Goal: Book appointment/travel/reservation

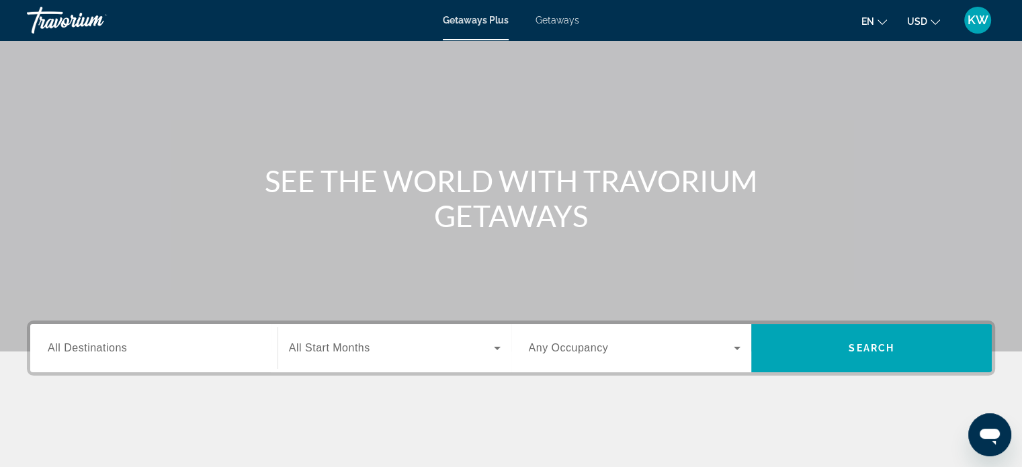
scroll to position [48, 0]
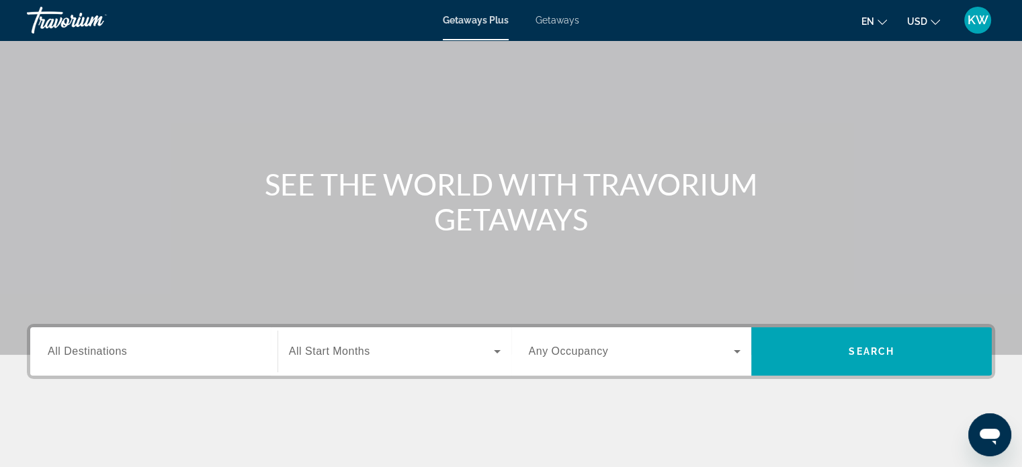
click at [177, 357] on input "Destination All Destinations" at bounding box center [154, 352] width 212 height 16
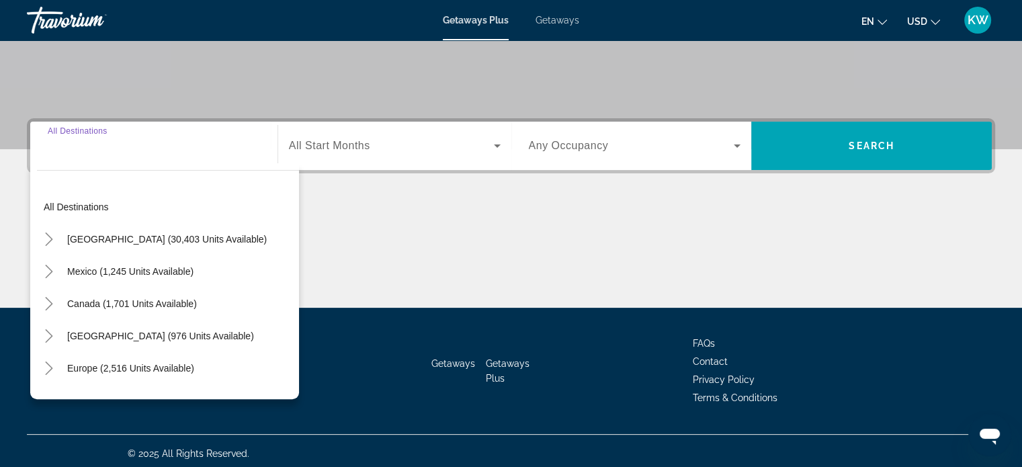
scroll to position [259, 0]
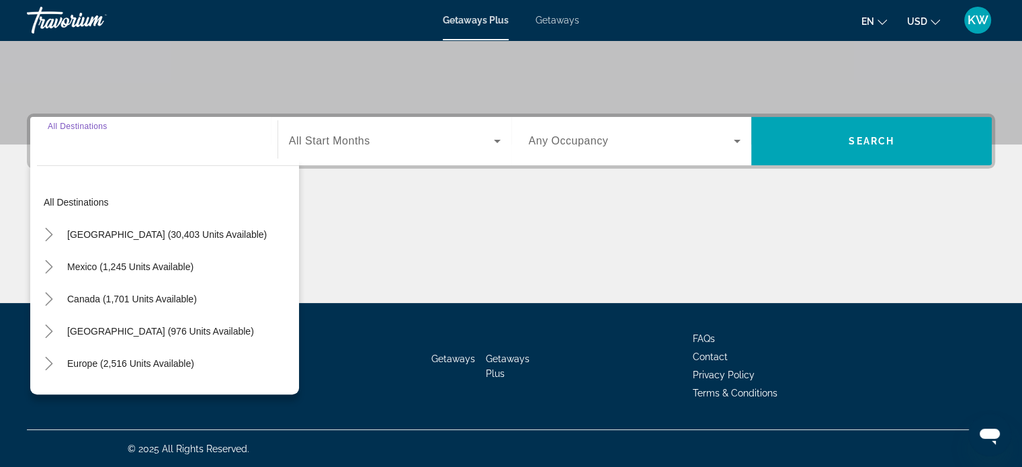
click at [298, 390] on div "All destinations [GEOGRAPHIC_DATA] (30,403 units available) [GEOGRAPHIC_DATA] (…" at bounding box center [164, 277] width 269 height 236
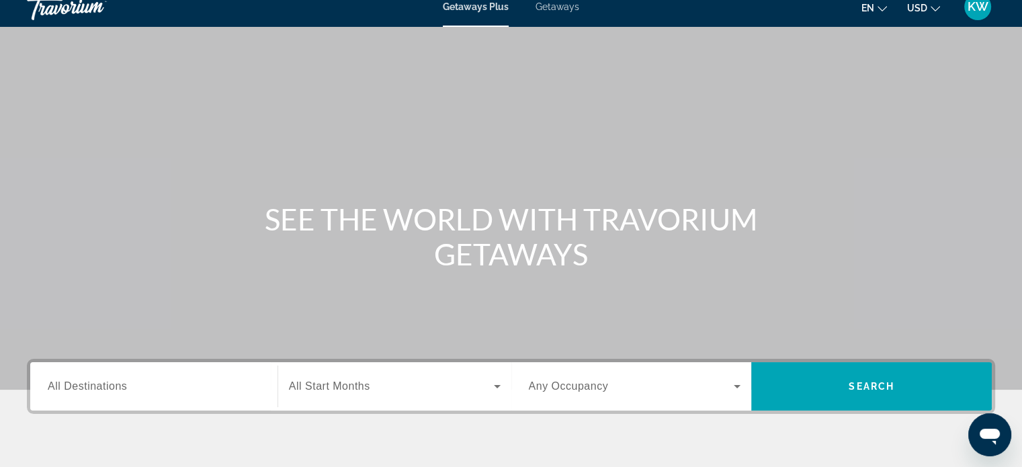
scroll to position [0, 0]
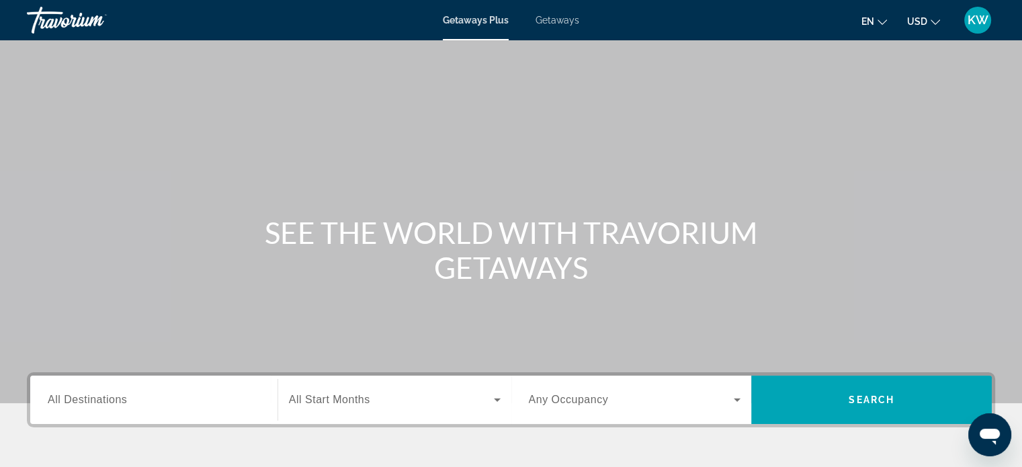
click at [828, 190] on div "Main content" at bounding box center [511, 201] width 1022 height 403
click at [483, 44] on div "Main content" at bounding box center [511, 201] width 1022 height 403
click at [556, 34] on div "Getaways Plus Getaways en English Español Français Italiano Português русский U…" at bounding box center [511, 20] width 1022 height 35
click at [556, 24] on span "Getaways" at bounding box center [557, 20] width 44 height 11
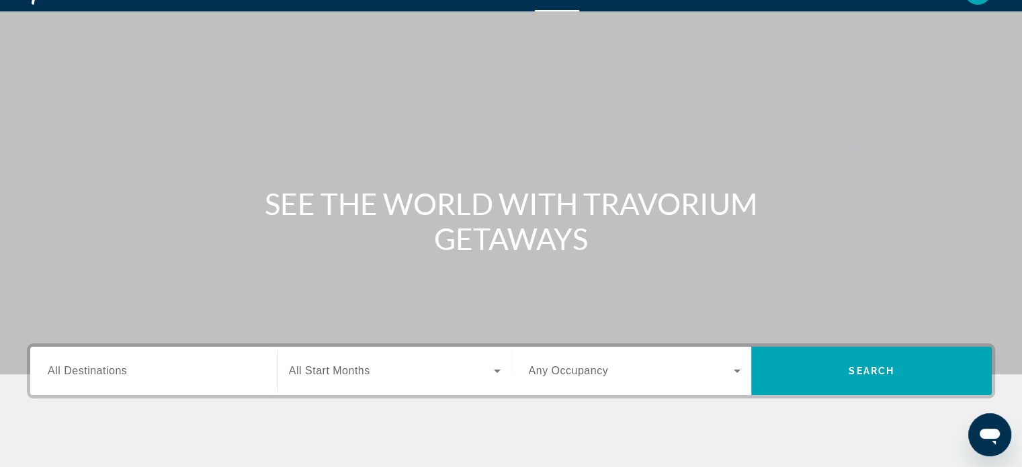
scroll to position [27, 0]
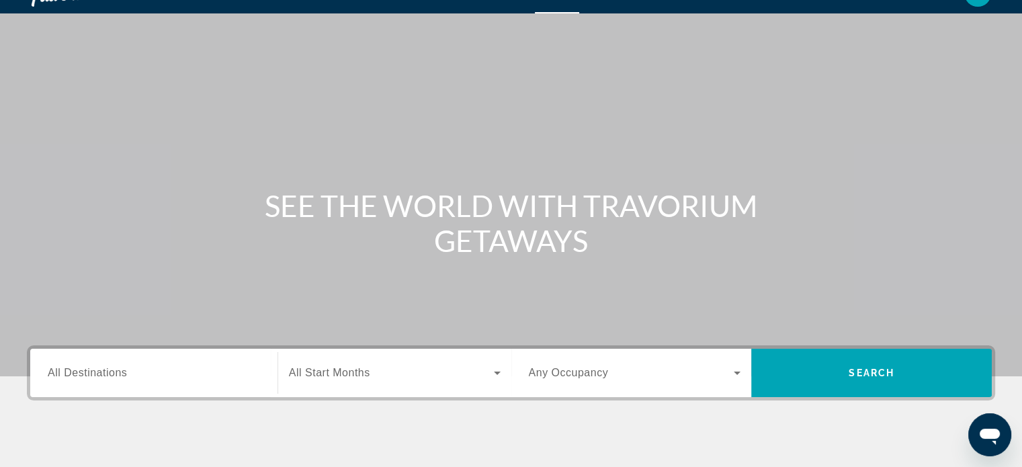
click at [736, 373] on icon "Search widget" at bounding box center [736, 372] width 7 height 3
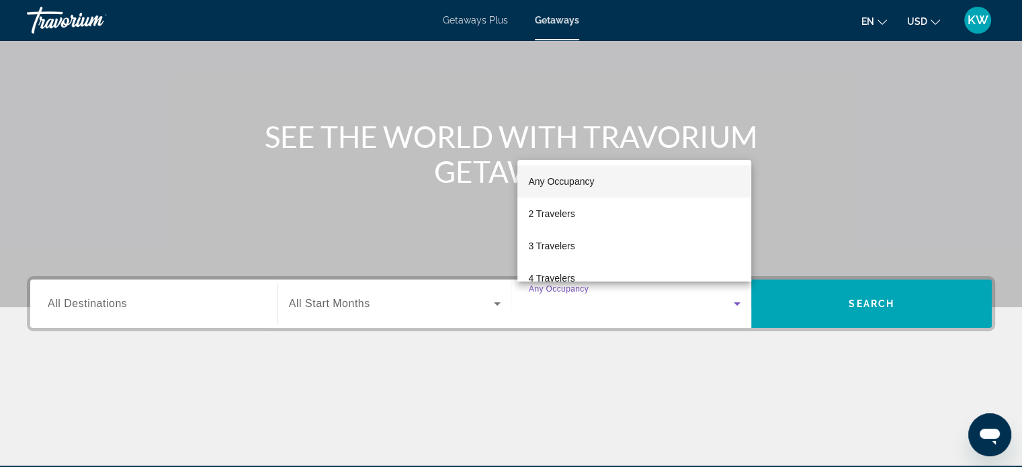
scroll to position [93, 0]
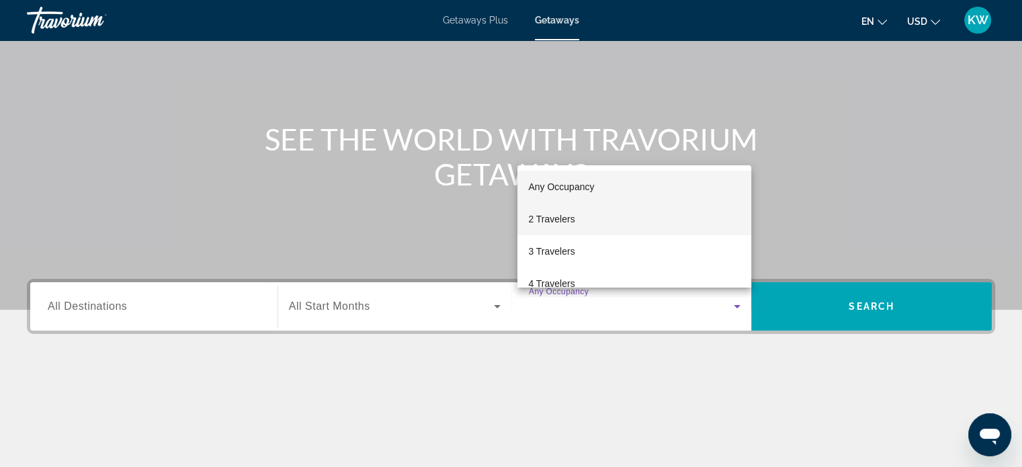
click at [588, 222] on mat-option "2 Travelers" at bounding box center [634, 219] width 234 height 32
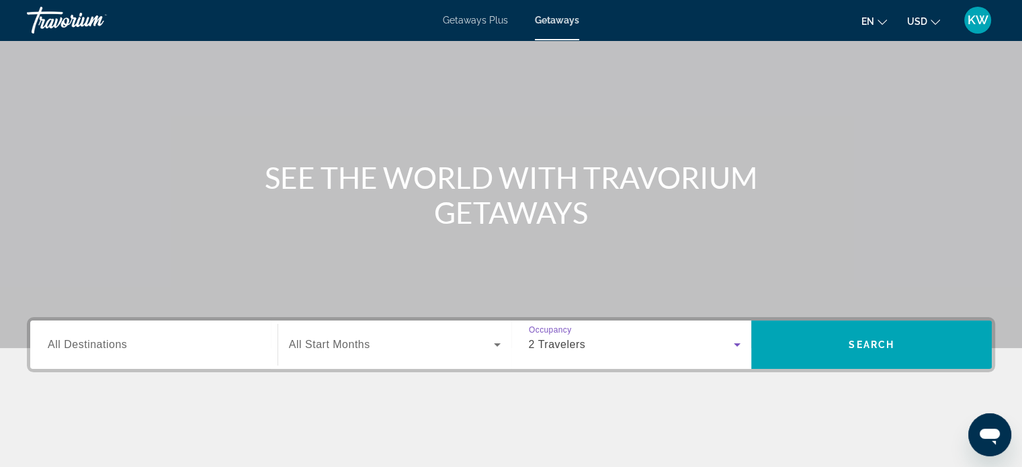
scroll to position [52, 0]
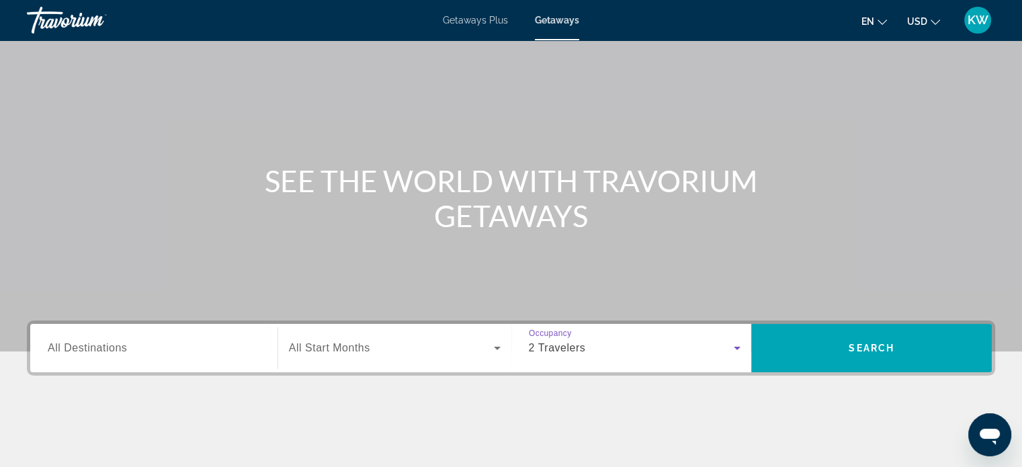
click at [487, 353] on span "Search widget" at bounding box center [391, 348] width 205 height 16
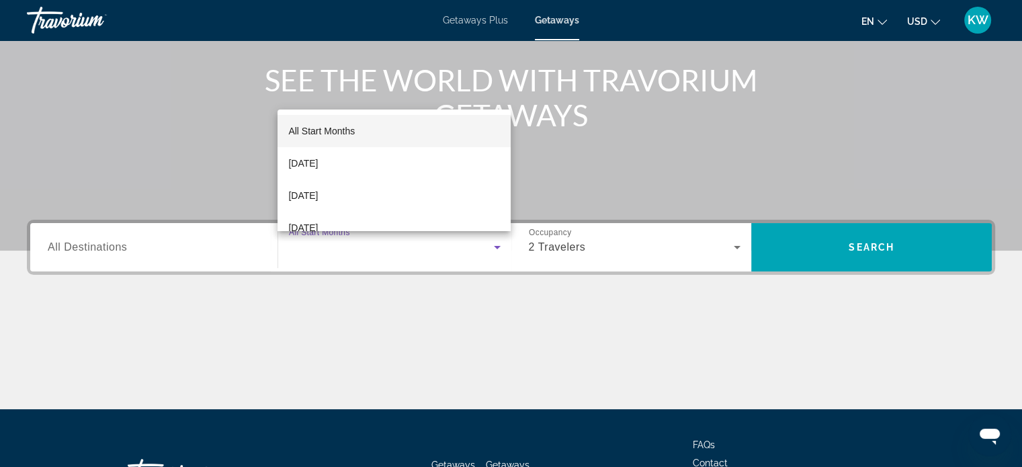
scroll to position [149, 0]
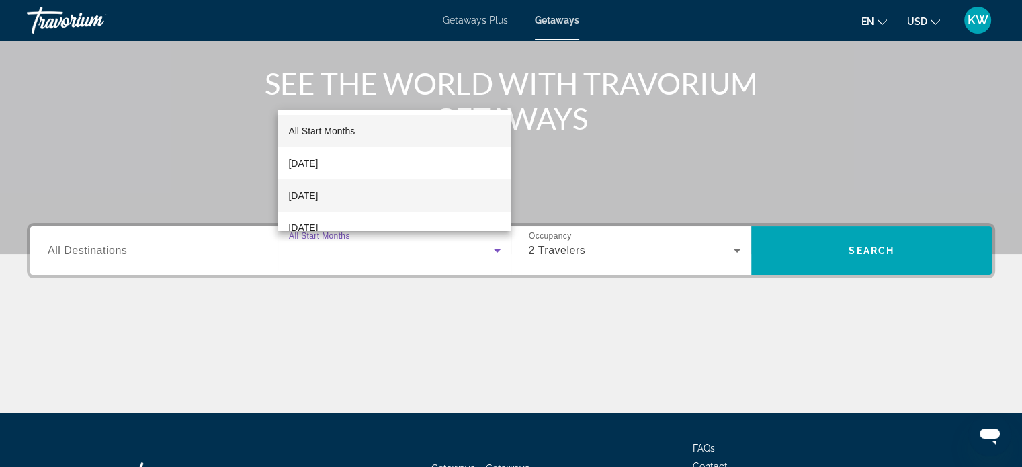
click at [347, 198] on mat-option "[DATE]" at bounding box center [393, 195] width 233 height 32
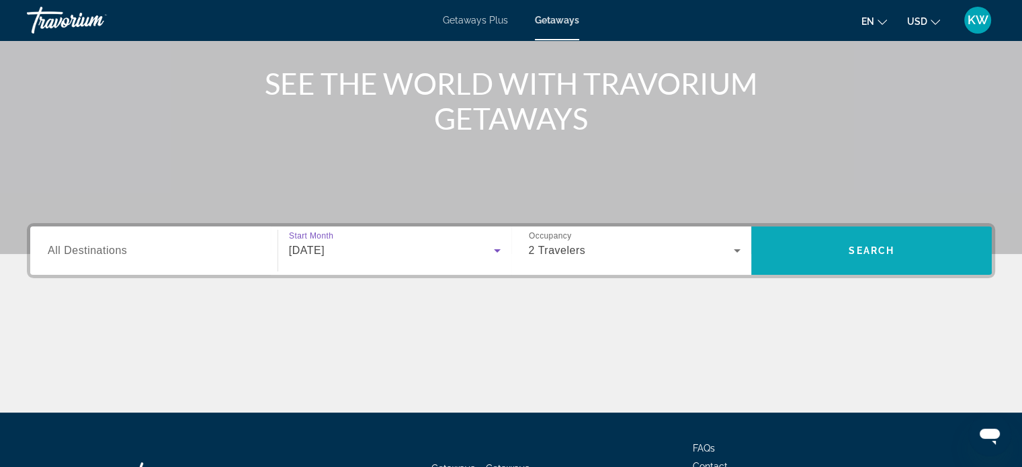
click at [894, 259] on span "Search widget" at bounding box center [871, 250] width 240 height 32
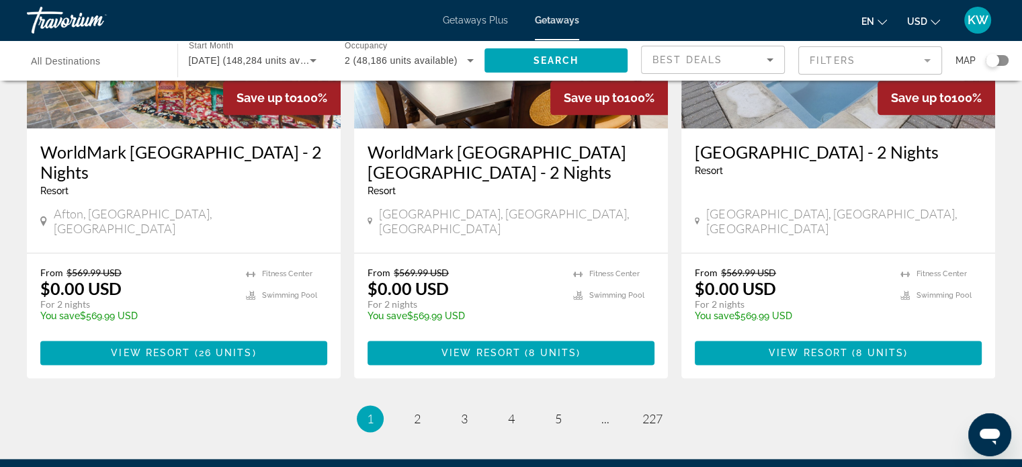
scroll to position [1671, 0]
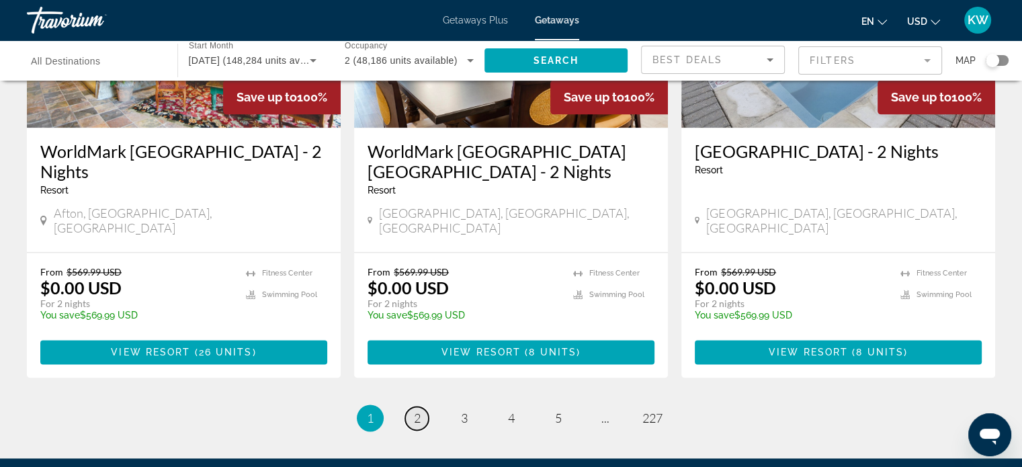
click at [424, 406] on link "page 2" at bounding box center [417, 418] width 24 height 24
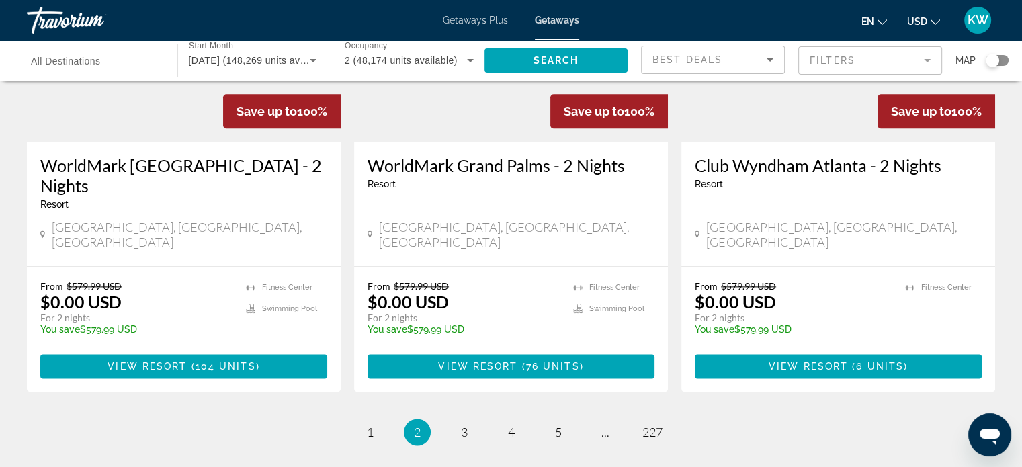
scroll to position [1716, 0]
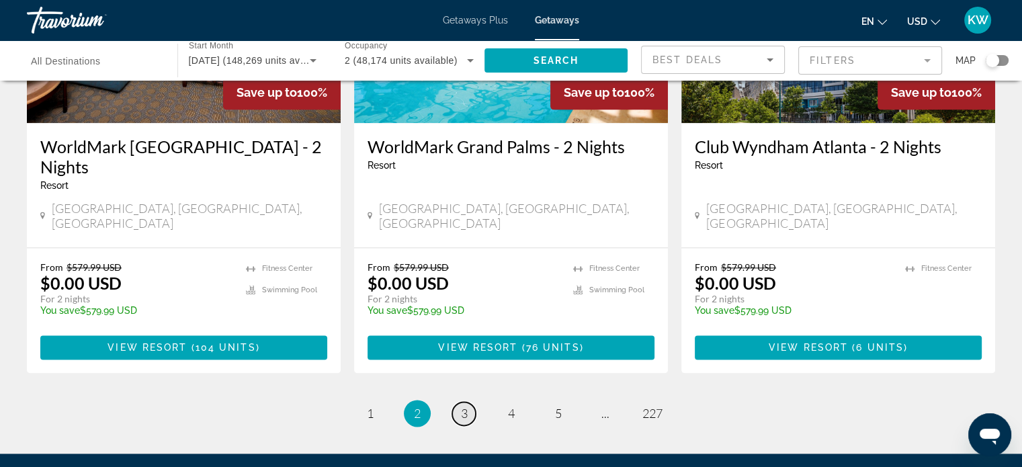
click at [467, 402] on link "page 3" at bounding box center [464, 414] width 24 height 24
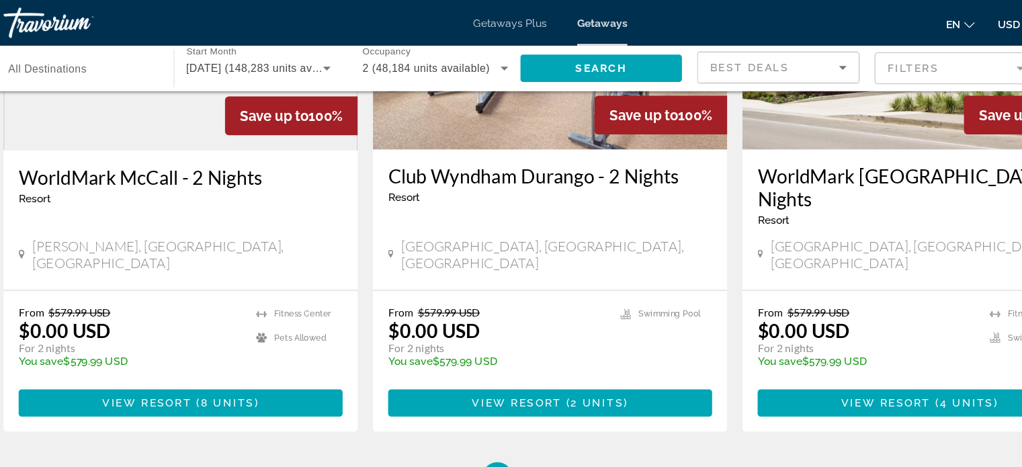
scroll to position [1660, 0]
